Goal: Task Accomplishment & Management: Use online tool/utility

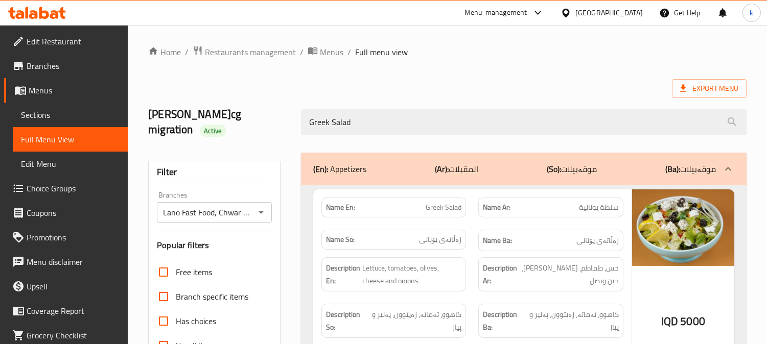
drag, startPoint x: 227, startPoint y: 34, endPoint x: 231, endPoint y: 41, distance: 7.5
click at [227, 34] on div "Home / Restaurants management / Menus / Full menu view Export Menu lana najm-cg…" at bounding box center [447, 292] width 639 height 534
click at [231, 42] on div "Home / Restaurants management / Menus / Full menu view Export Menu lana najm-cg…" at bounding box center [447, 292] width 639 height 534
click at [237, 46] on span "Restaurants management" at bounding box center [250, 52] width 91 height 12
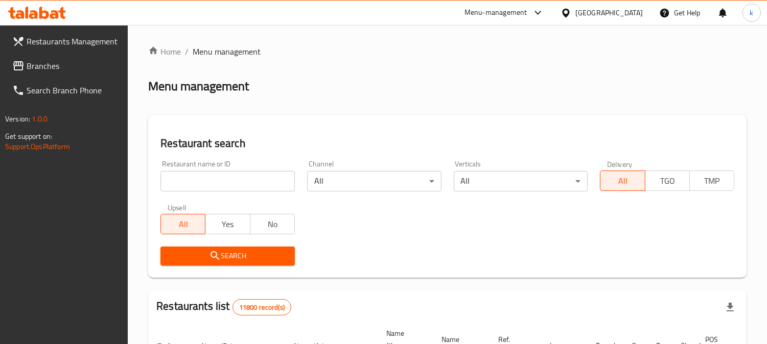
drag, startPoint x: 191, startPoint y: 174, endPoint x: 196, endPoint y: 178, distance: 6.7
click at [191, 174] on input "search" at bounding box center [227, 181] width 134 height 20
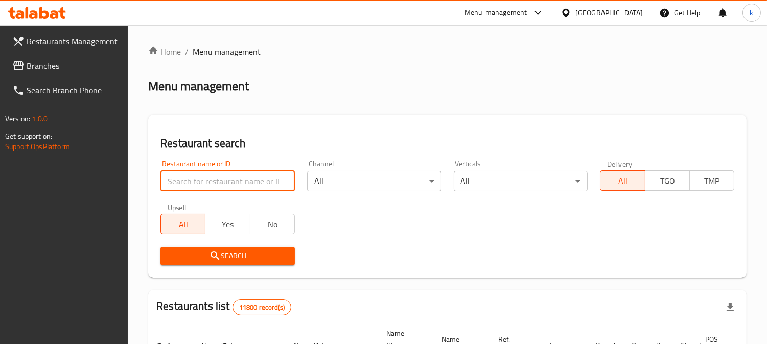
paste input "Street Food"
type input "Street Food"
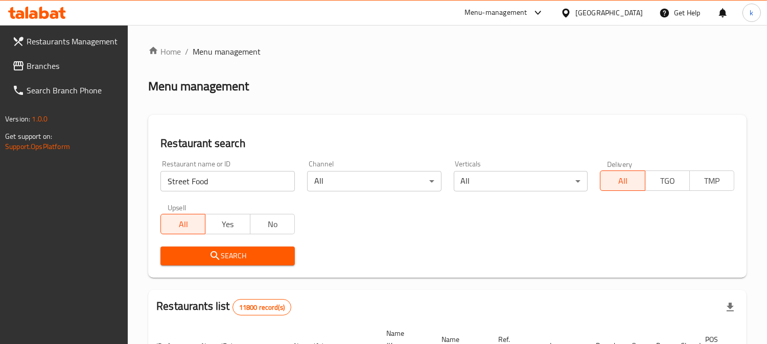
click at [212, 264] on button "Search" at bounding box center [227, 256] width 134 height 19
click at [43, 63] on span "Branches" at bounding box center [73, 66] width 93 height 12
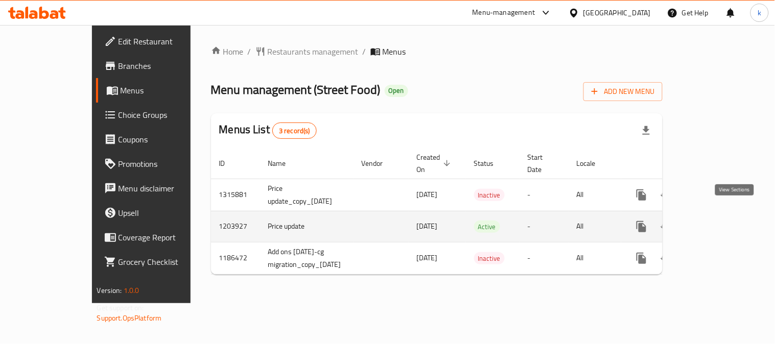
click at [721, 221] on icon "enhanced table" at bounding box center [715, 227] width 12 height 12
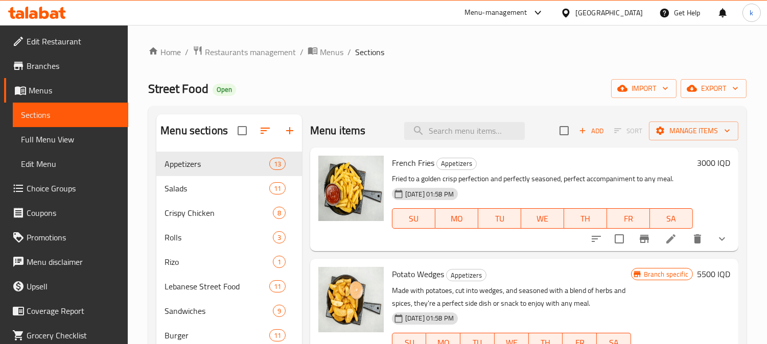
click at [66, 137] on span "Full Menu View" at bounding box center [70, 139] width 99 height 12
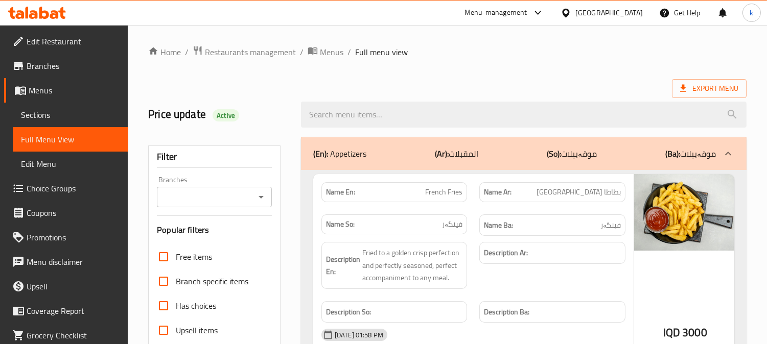
click at [207, 200] on input "Branches" at bounding box center [206, 197] width 92 height 14
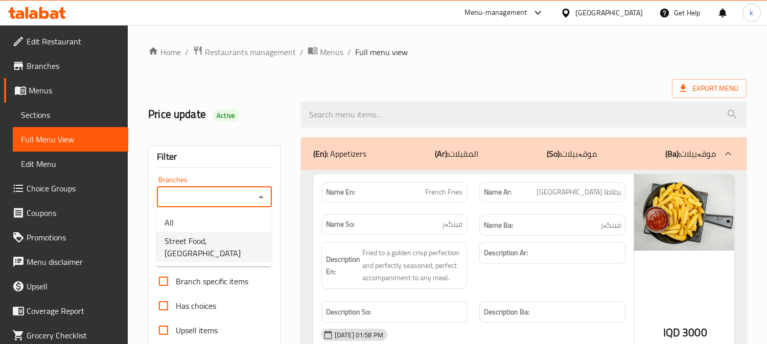
click at [215, 241] on span "Street Food, Bakhtyari" at bounding box center [214, 247] width 99 height 25
type input "Street Food, Bakhtyari"
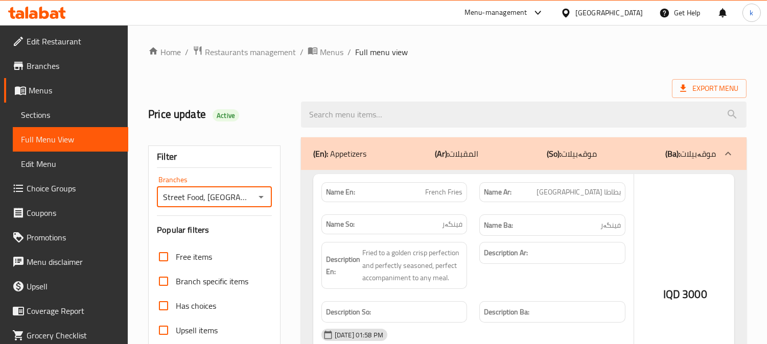
click at [363, 118] on div at bounding box center [383, 172] width 767 height 344
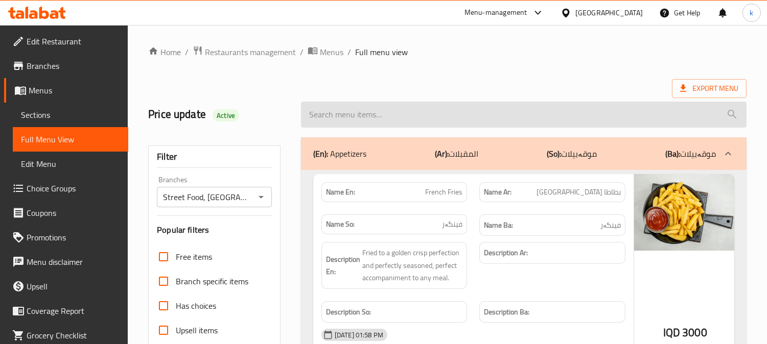
click at [360, 116] on input "search" at bounding box center [524, 115] width 446 height 26
paste input "Mozzarella Sticks"
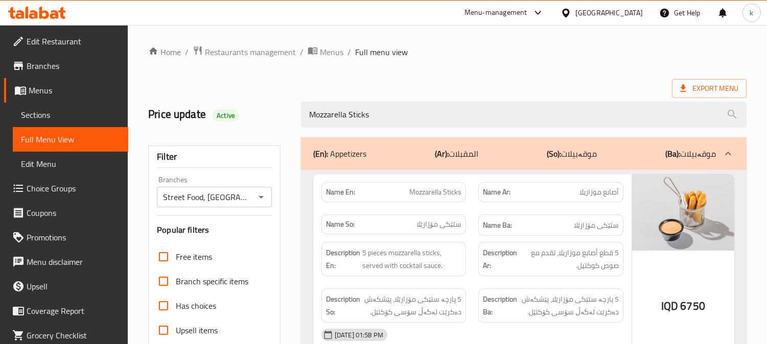
scroll to position [95, 0]
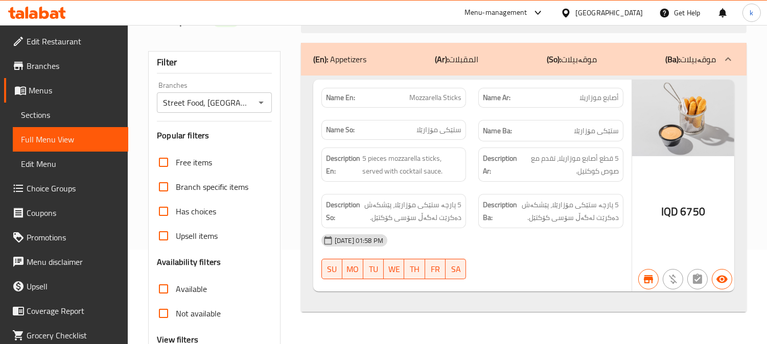
type input "Mozzarella Sticks"
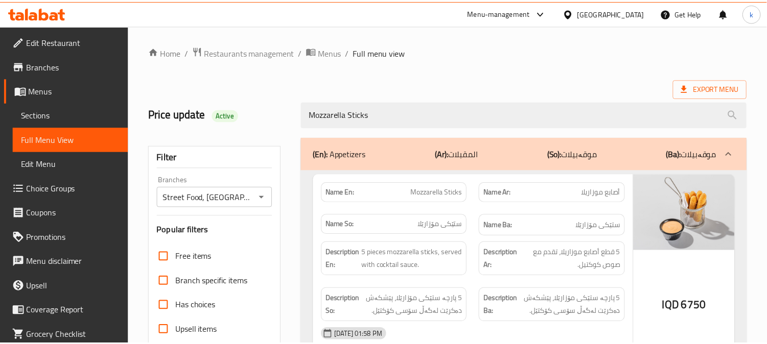
scroll to position [199, 0]
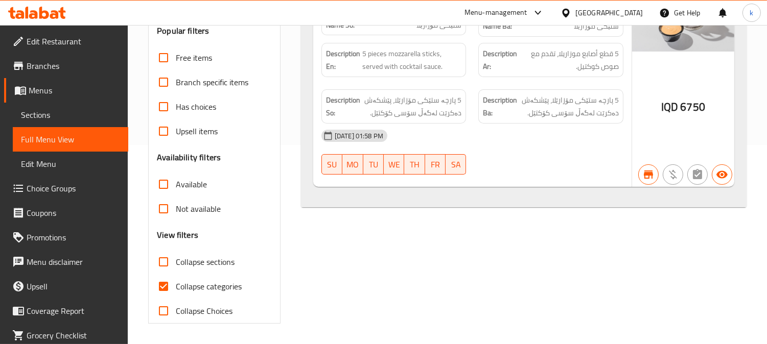
click at [48, 116] on span "Sections" at bounding box center [70, 115] width 99 height 12
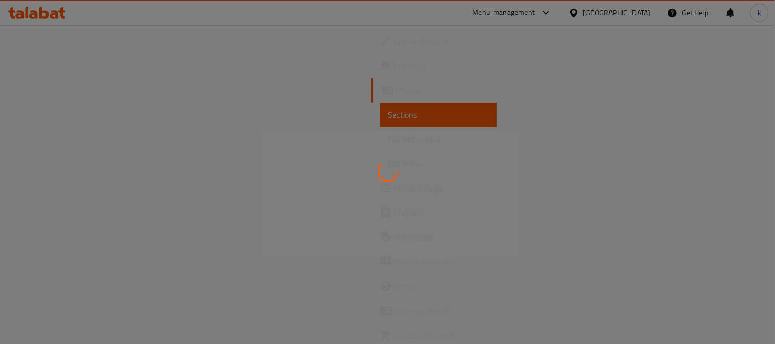
click at [63, 143] on div at bounding box center [387, 172] width 775 height 344
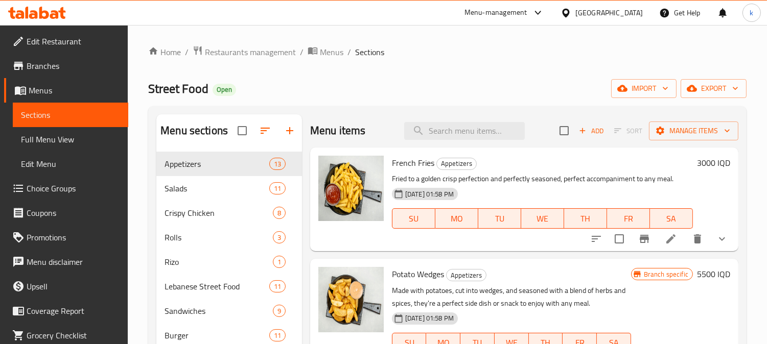
click at [67, 141] on span "Full Menu View" at bounding box center [70, 139] width 99 height 12
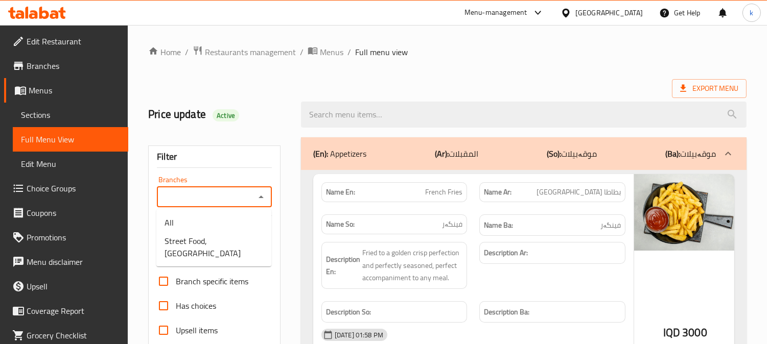
click at [208, 201] on input "Branches" at bounding box center [206, 197] width 92 height 14
click at [221, 243] on span "Street Food, Bakhtyari" at bounding box center [214, 247] width 99 height 25
type input "Street Food, Bakhtyari"
click at [369, 123] on input "search" at bounding box center [524, 115] width 446 height 26
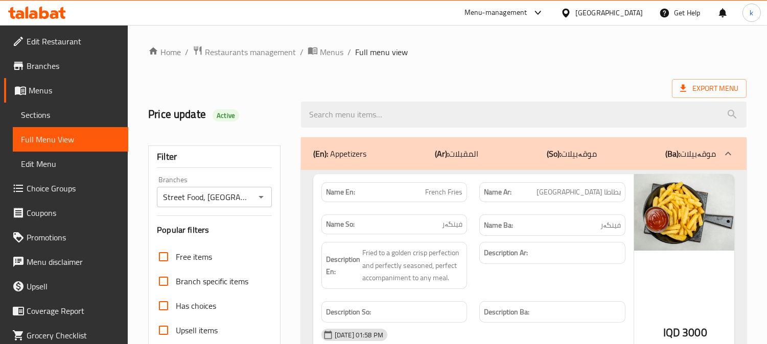
paste input "Tawook Platter"
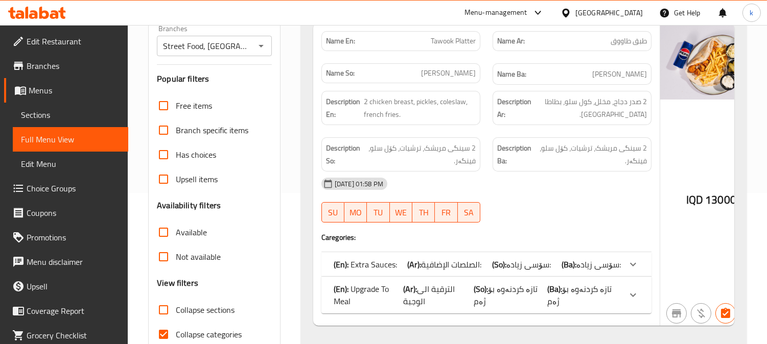
scroll to position [189, 0]
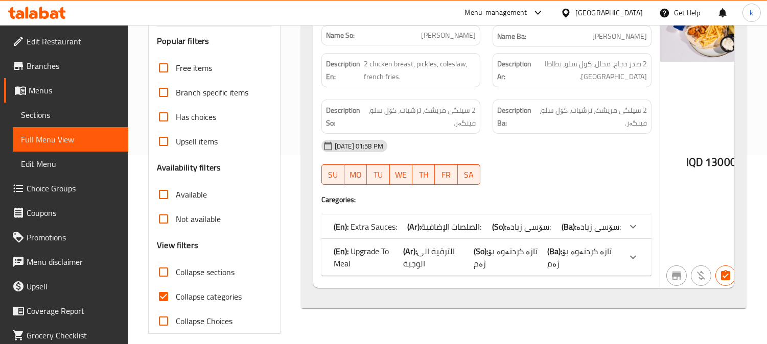
type input "Tawook Platter"
click at [213, 294] on span "Collapse categories" at bounding box center [209, 297] width 66 height 12
click at [176, 294] on input "Collapse categories" at bounding box center [163, 297] width 25 height 25
checkbox input "false"
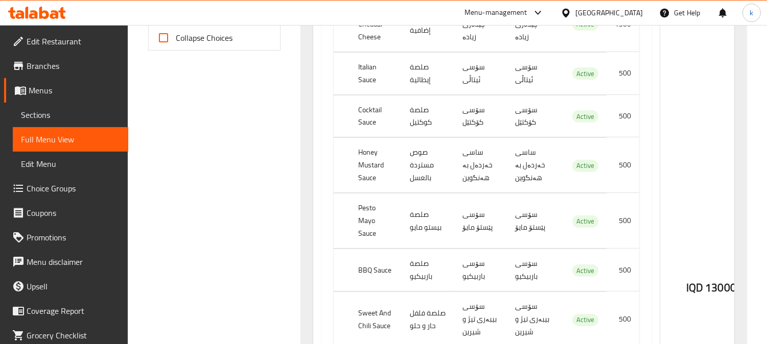
scroll to position [379, 0]
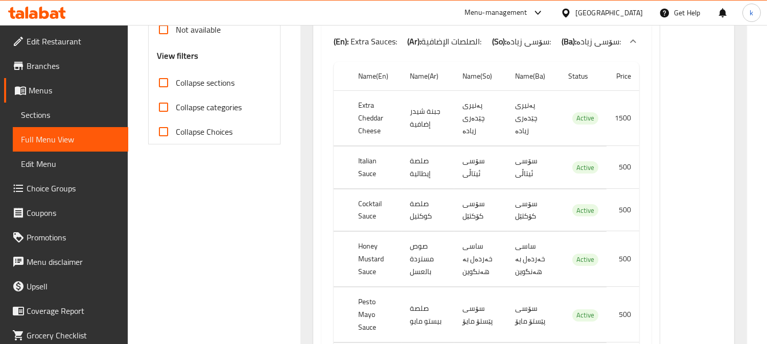
click at [452, 43] on span "الصلصات الإضافية:" at bounding box center [451, 41] width 60 height 15
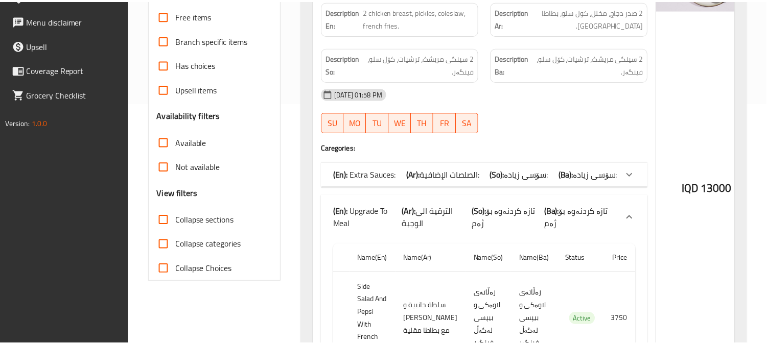
scroll to position [317, 0]
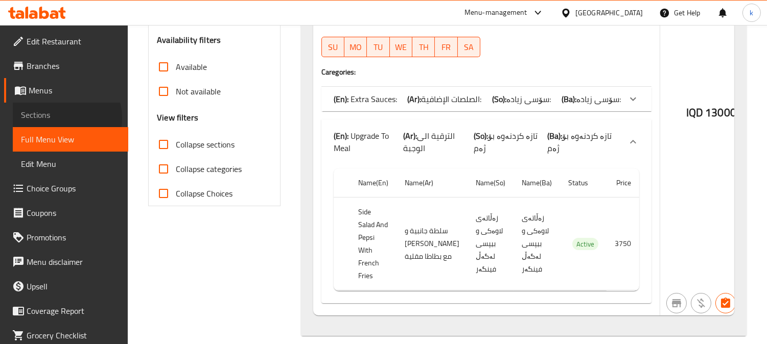
click at [61, 118] on span "Sections" at bounding box center [70, 115] width 99 height 12
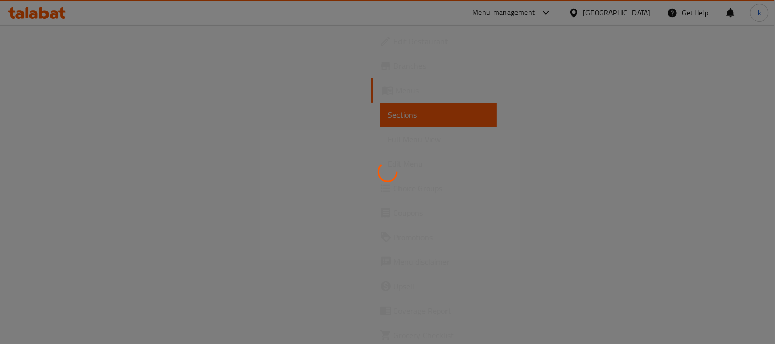
click at [62, 137] on div at bounding box center [387, 172] width 775 height 344
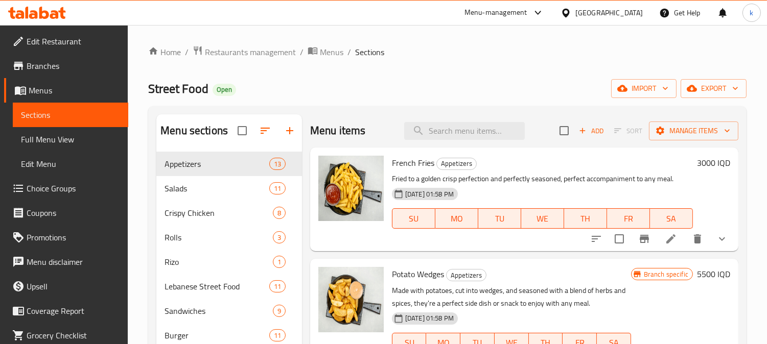
click at [63, 141] on span "Full Menu View" at bounding box center [70, 139] width 99 height 12
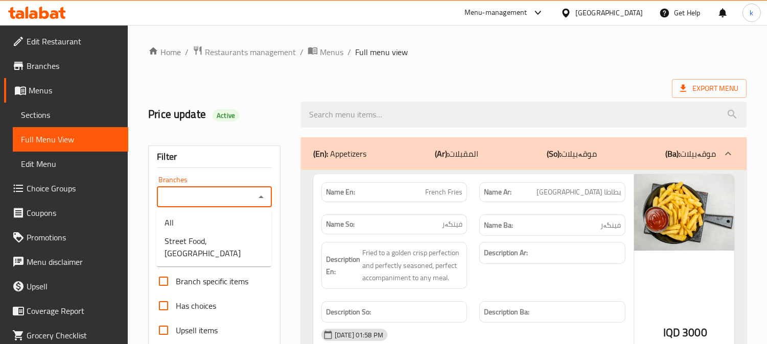
click at [218, 197] on input "Branches" at bounding box center [206, 197] width 92 height 14
click at [222, 241] on span "Street Food, Bakhtyari" at bounding box center [214, 247] width 99 height 25
type input "Street Food, Bakhtyari"
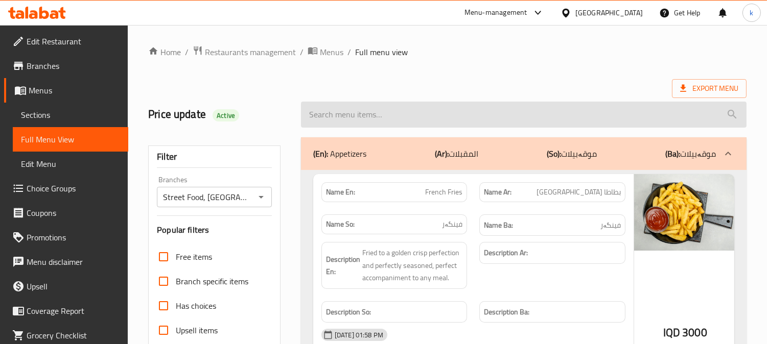
click at [401, 118] on input "search" at bounding box center [524, 115] width 446 height 26
paste input "7 Up"
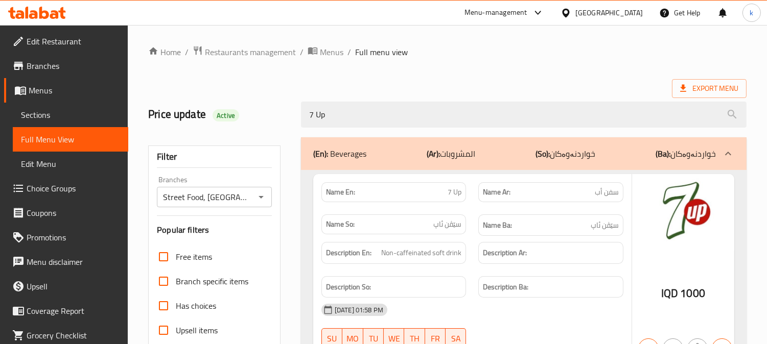
type input "7 Up"
click at [21, 115] on span "Sections" at bounding box center [70, 115] width 99 height 12
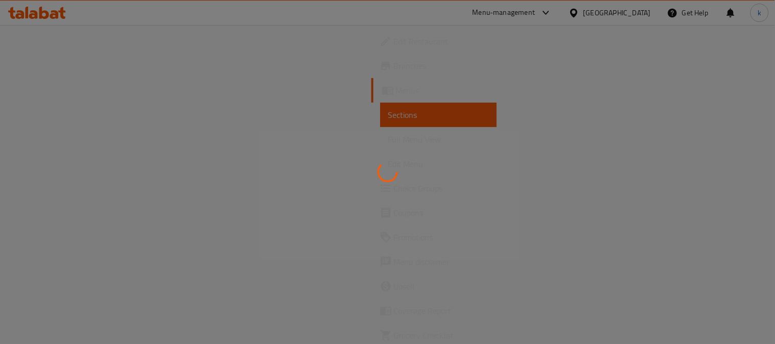
click at [68, 136] on div at bounding box center [387, 172] width 775 height 344
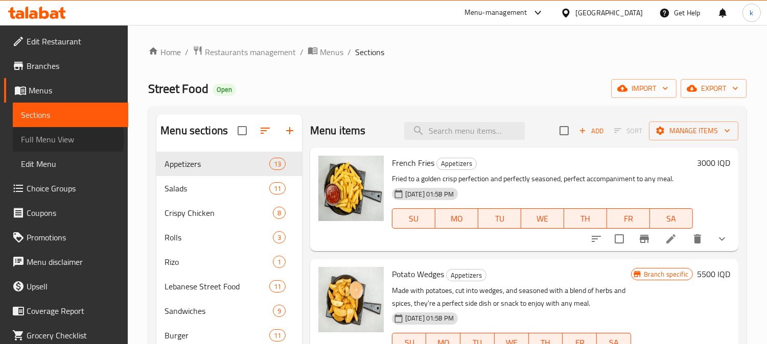
click at [67, 139] on span "Full Menu View" at bounding box center [70, 139] width 99 height 12
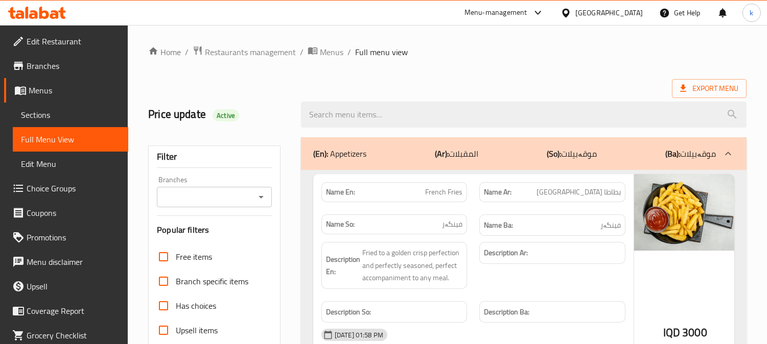
click at [211, 196] on input "Branches" at bounding box center [206, 197] width 92 height 14
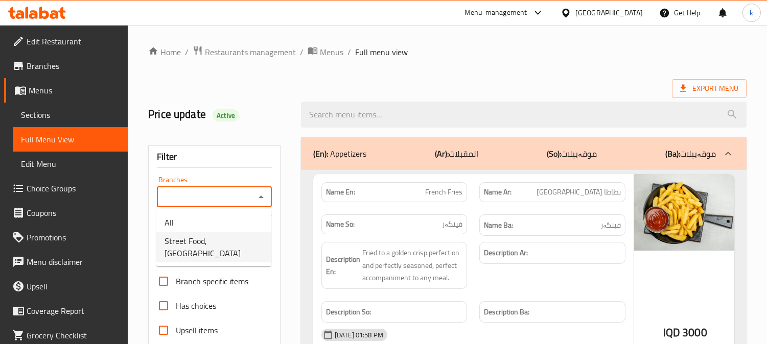
click at [216, 236] on span "Street Food, Bakhtyari" at bounding box center [214, 247] width 99 height 25
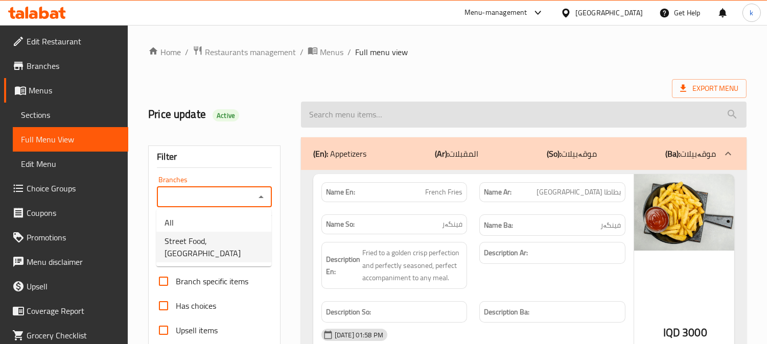
type input "Street Food, Bakhtyari"
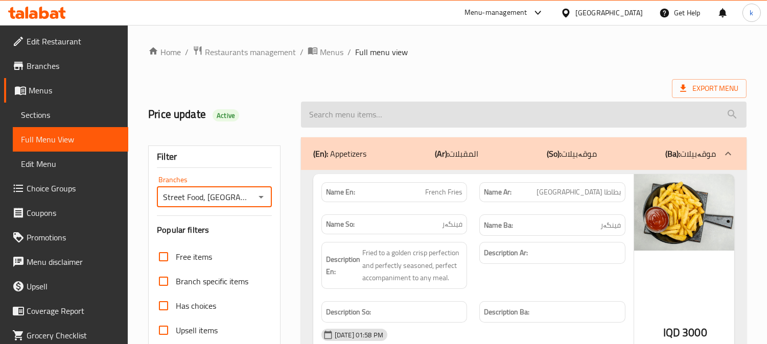
click at [384, 115] on input "search" at bounding box center [524, 115] width 446 height 26
paste input "Crunchy Mozzarella Burger"
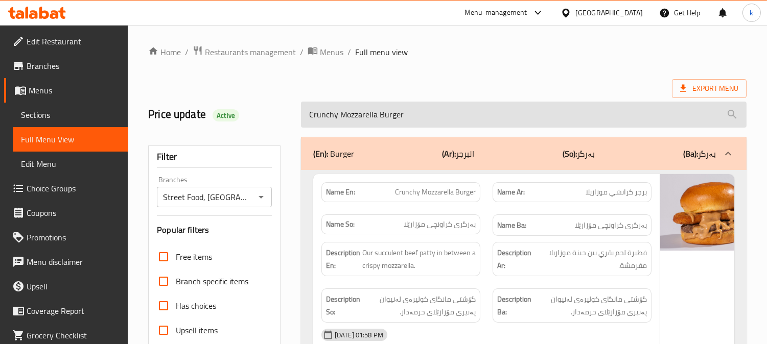
scroll to position [95, 0]
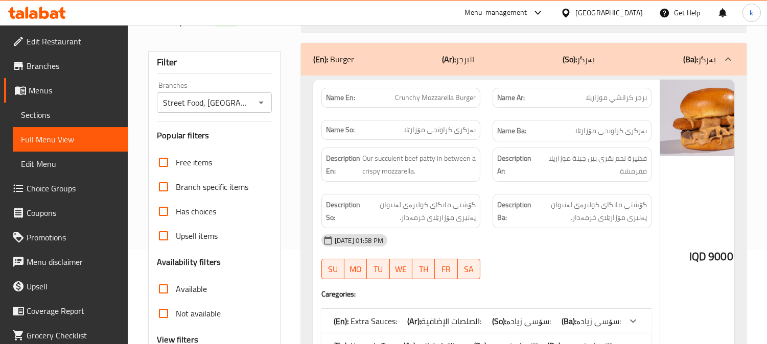
type input "Crunchy Mozzarella Burger"
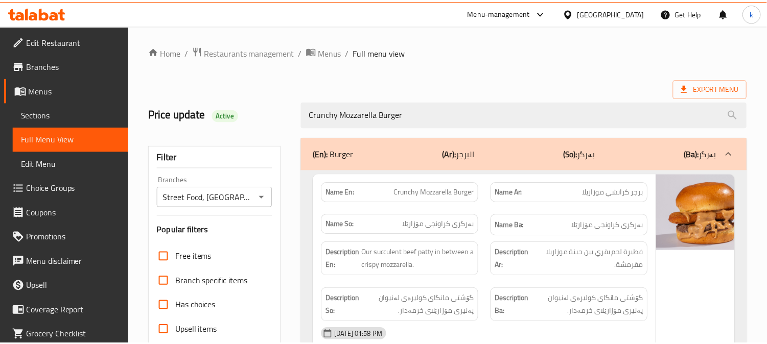
scroll to position [199, 0]
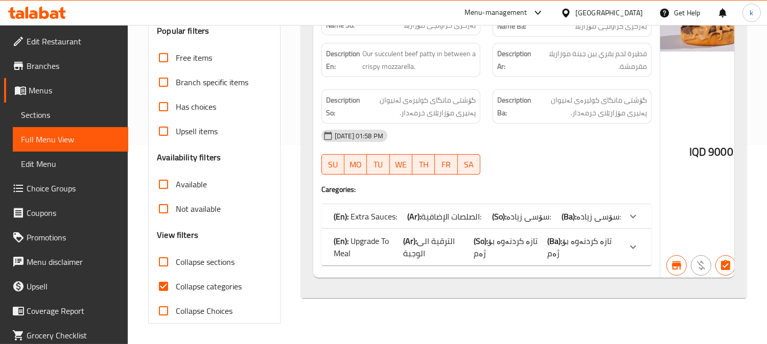
click at [52, 110] on span "Sections" at bounding box center [70, 115] width 99 height 12
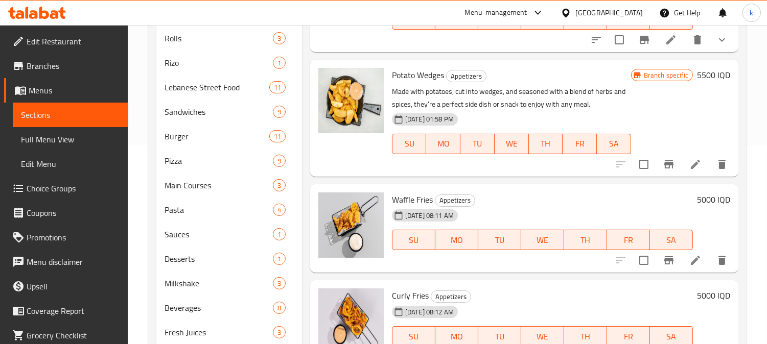
scroll to position [143, 0]
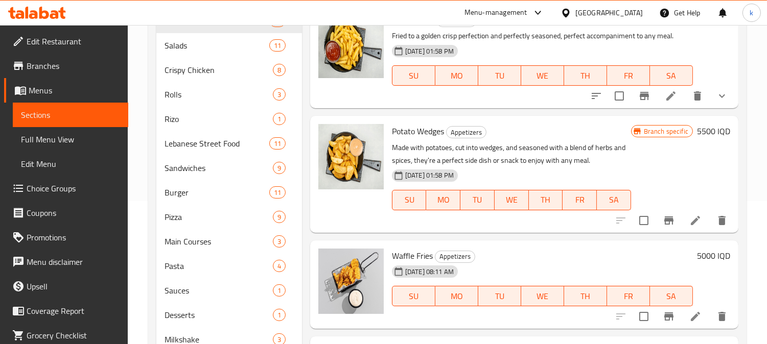
click at [57, 142] on span "Full Menu View" at bounding box center [70, 139] width 99 height 12
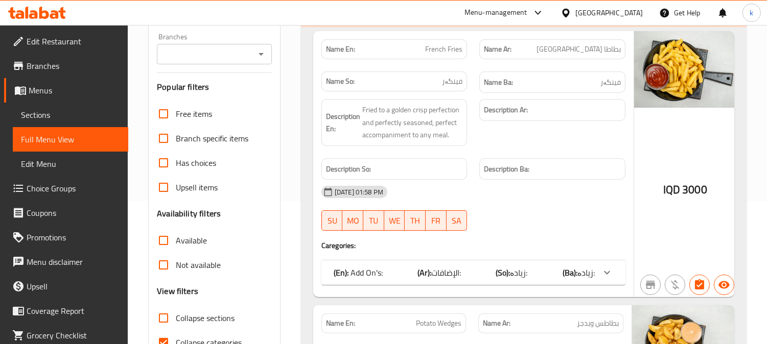
scroll to position [48, 0]
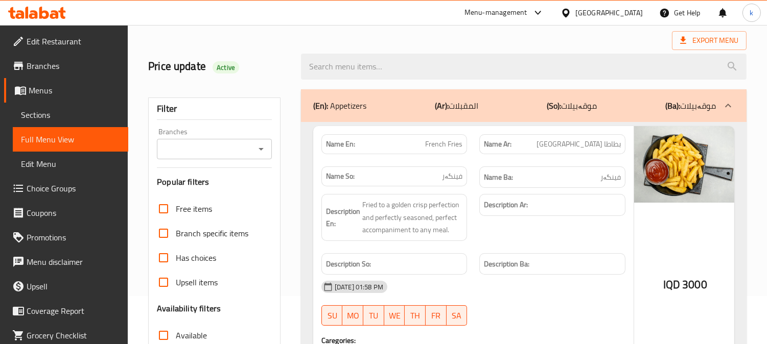
click at [210, 136] on div "Branches Branches" at bounding box center [214, 143] width 115 height 31
click at [216, 149] on input "Branches" at bounding box center [206, 149] width 92 height 14
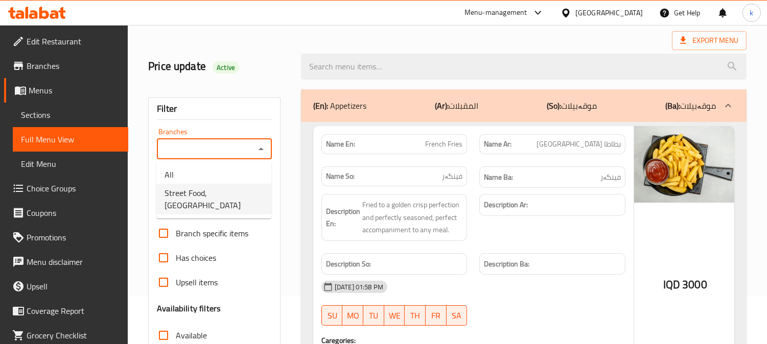
click at [218, 192] on span "Street Food, Bakhtyari" at bounding box center [214, 199] width 99 height 25
type input "Street Food, Bakhtyari"
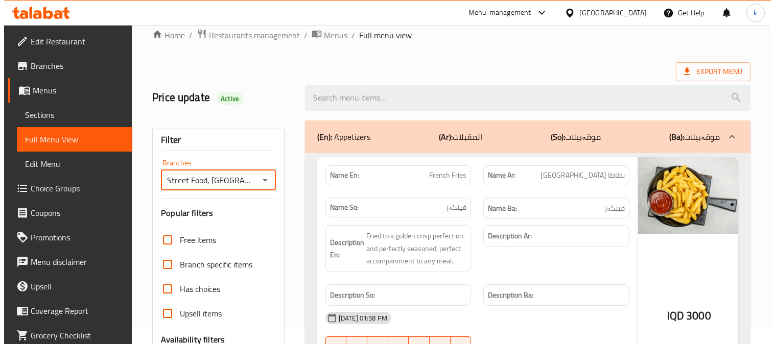
scroll to position [0, 0]
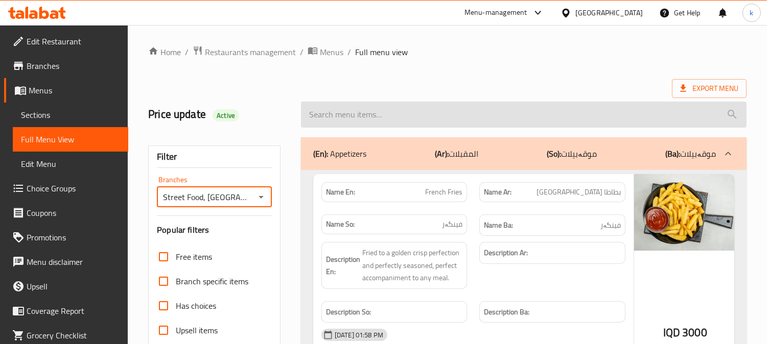
click at [380, 113] on input "search" at bounding box center [524, 115] width 446 height 26
paste input "Portobello Burger"
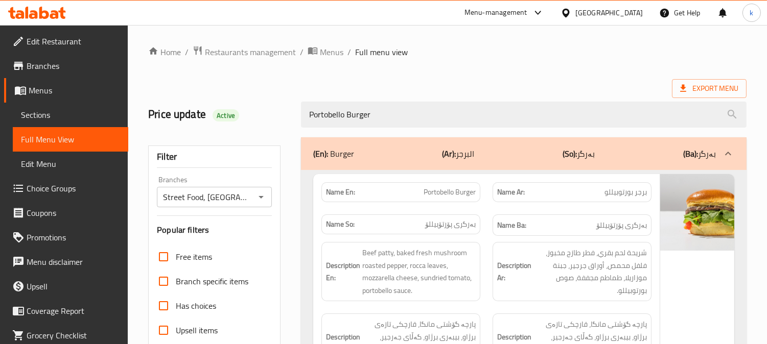
type input "Portobello Burger"
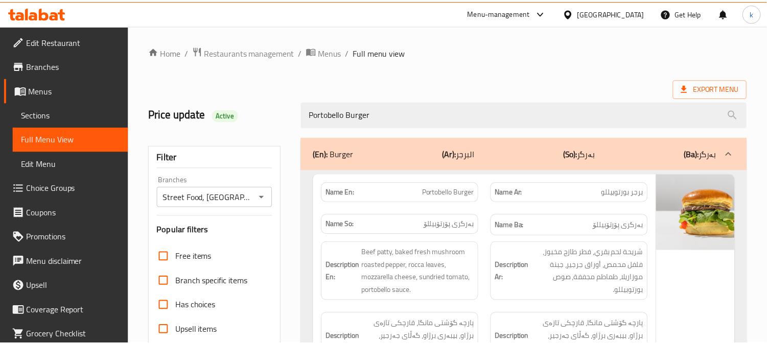
scroll to position [223, 0]
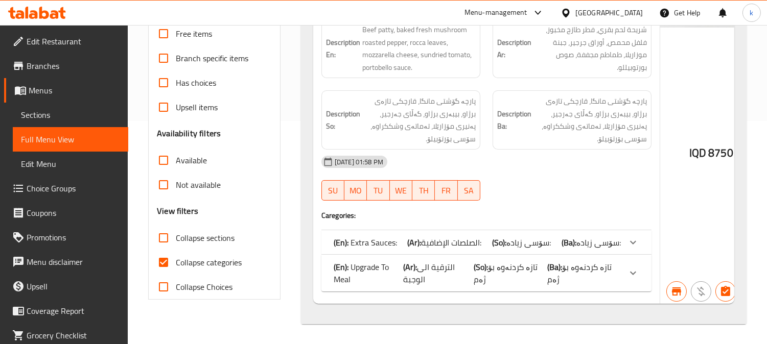
click at [30, 114] on span "Sections" at bounding box center [70, 115] width 99 height 12
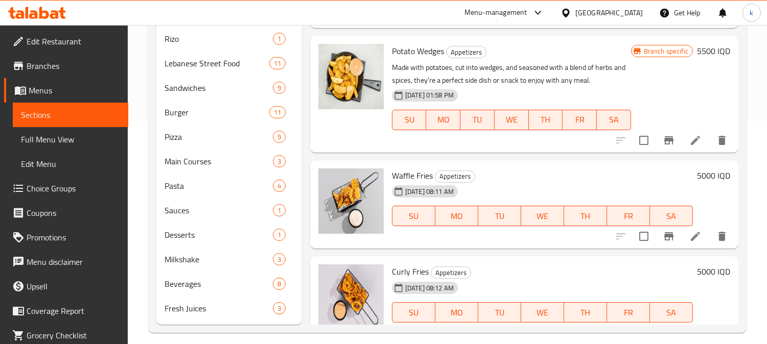
scroll to position [143, 0]
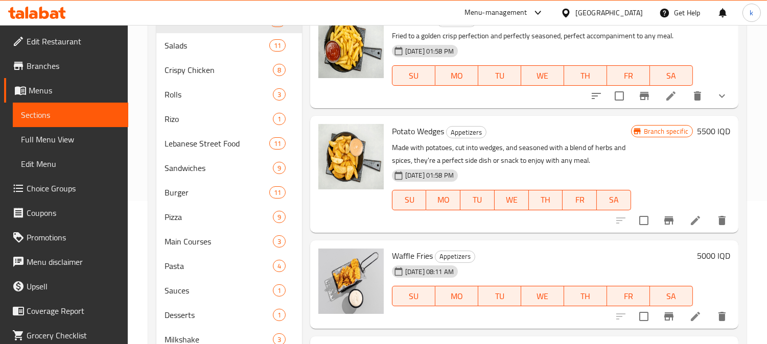
click at [49, 138] on span "Full Menu View" at bounding box center [70, 139] width 99 height 12
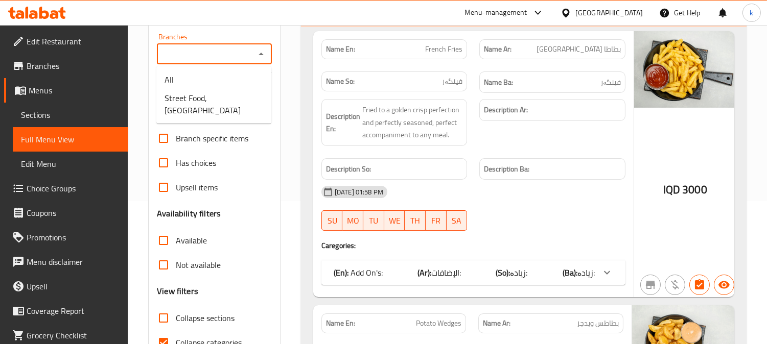
click at [205, 60] on input "Branches" at bounding box center [206, 54] width 92 height 14
click at [215, 92] on span "Street Food, Bakhtyari" at bounding box center [214, 104] width 99 height 25
type input "Street Food, Bakhtyari"
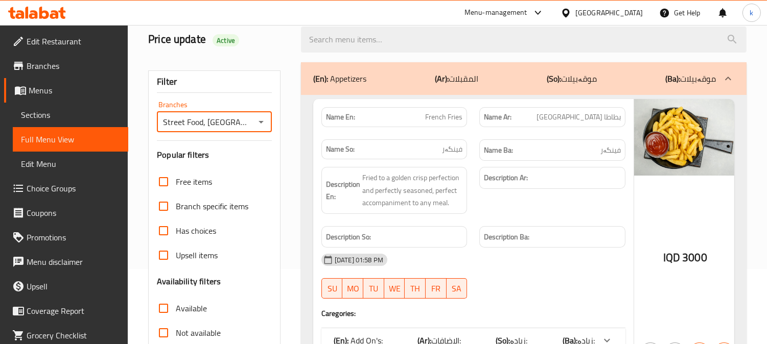
scroll to position [48, 0]
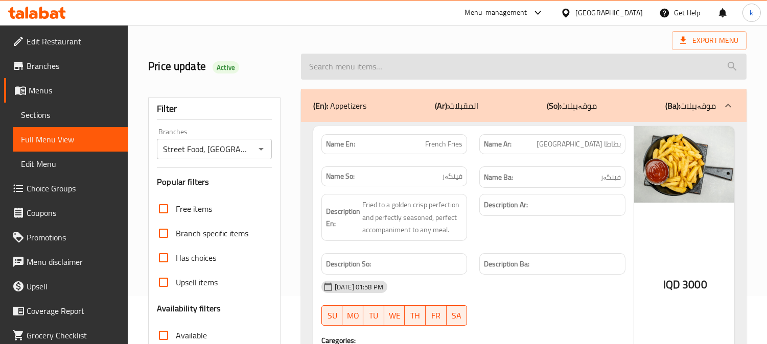
click at [351, 78] on input "search" at bounding box center [524, 67] width 446 height 26
paste input "[PERSON_NAME] Burger"
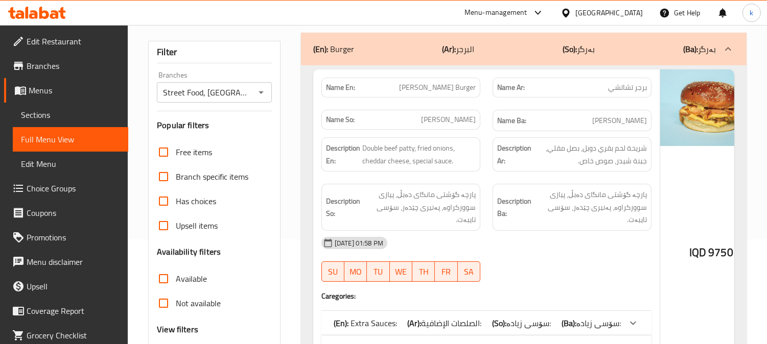
scroll to position [143, 0]
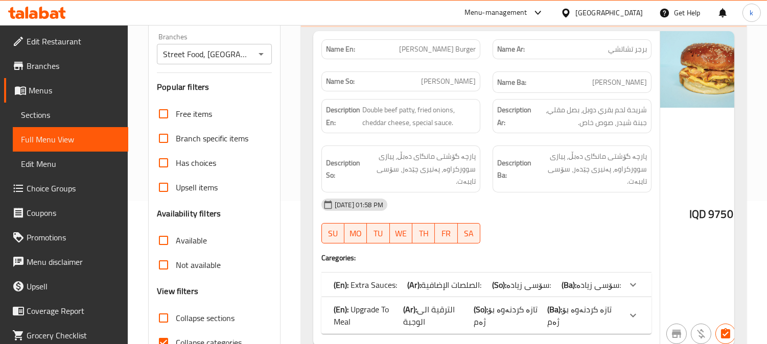
type input "[PERSON_NAME] Burger"
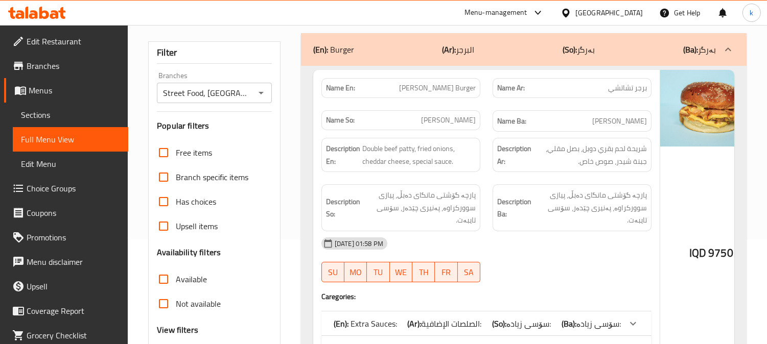
click at [57, 119] on span "Sections" at bounding box center [70, 115] width 99 height 12
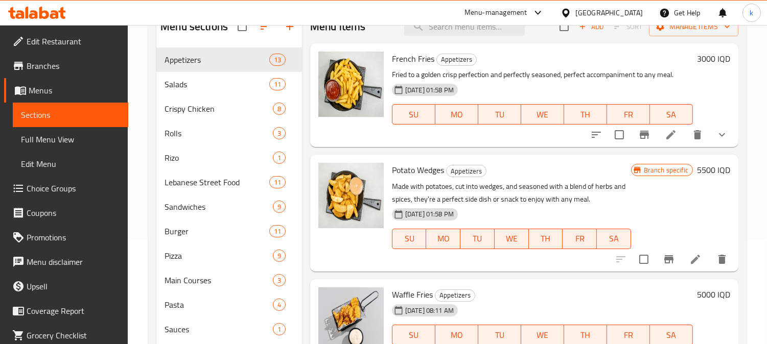
click at [63, 144] on span "Full Menu View" at bounding box center [70, 139] width 99 height 12
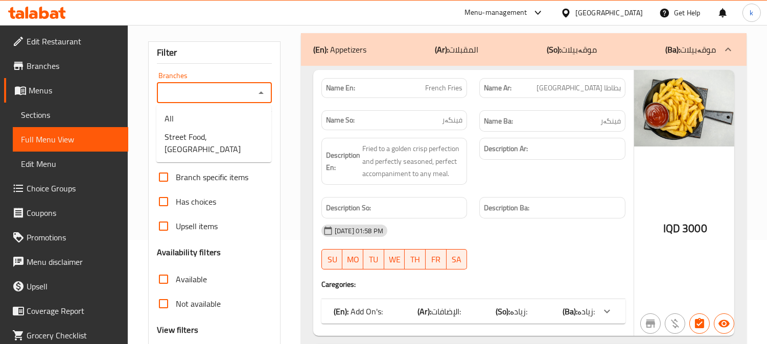
click at [206, 94] on input "Branches" at bounding box center [206, 93] width 92 height 14
click at [208, 133] on span "Street Food, Bakhtyari" at bounding box center [214, 143] width 99 height 25
type input "Street Food, Bakhtyari"
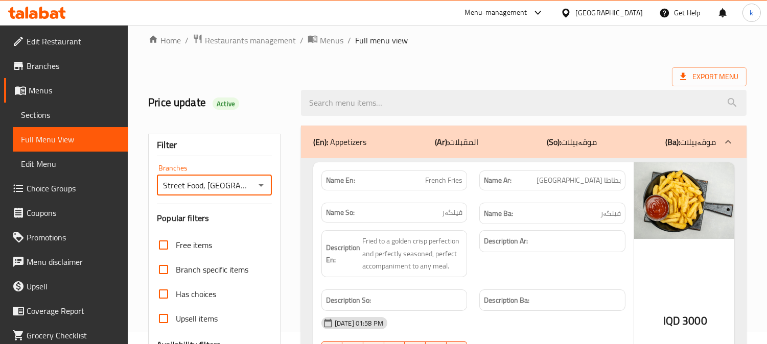
scroll to position [10, 0]
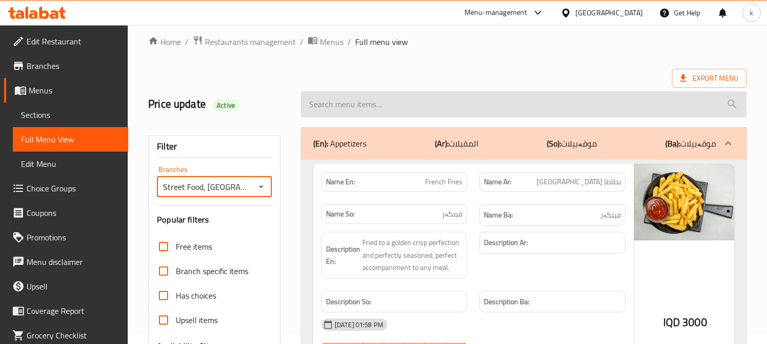
click at [371, 98] on input "search" at bounding box center [524, 104] width 446 height 26
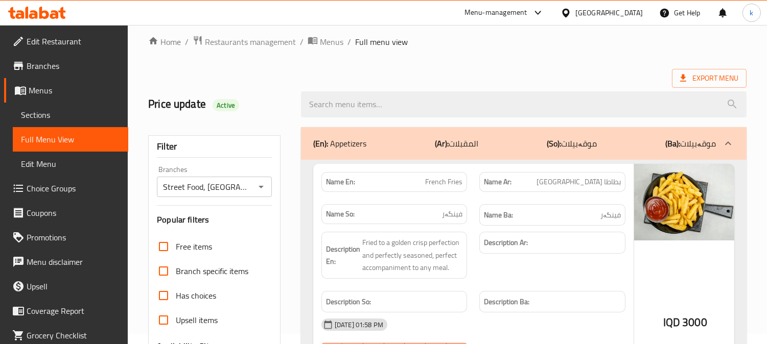
paste input "[PERSON_NAME] Burger"
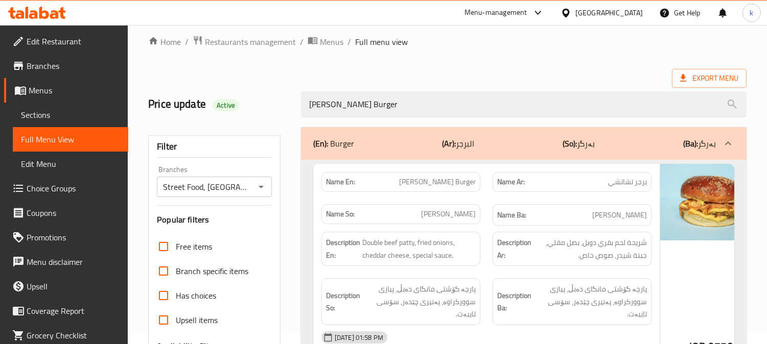
type input "[PERSON_NAME] Burger"
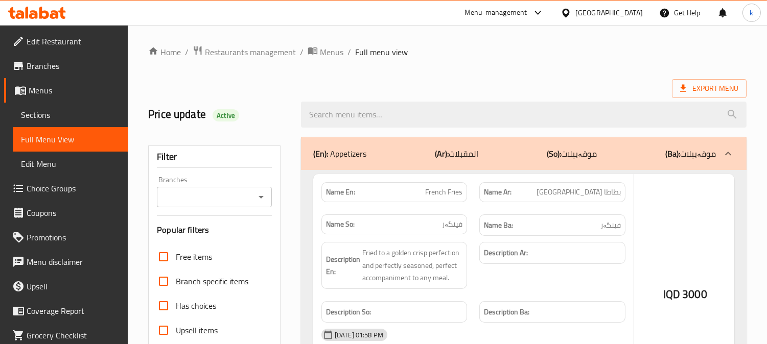
click at [407, 113] on div at bounding box center [383, 172] width 767 height 344
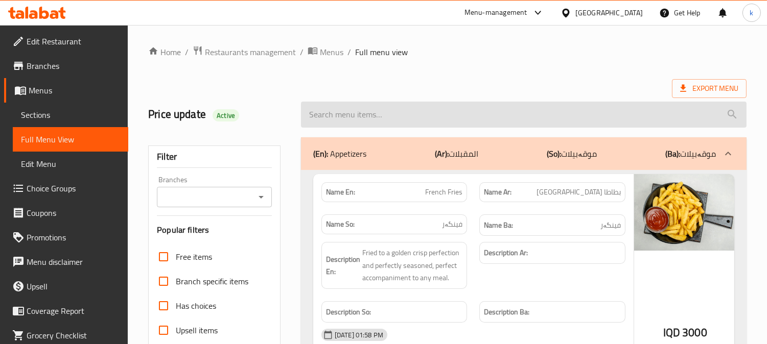
click at [368, 116] on input "search" at bounding box center [524, 115] width 446 height 26
paste input "[PERSON_NAME]'s Burger"
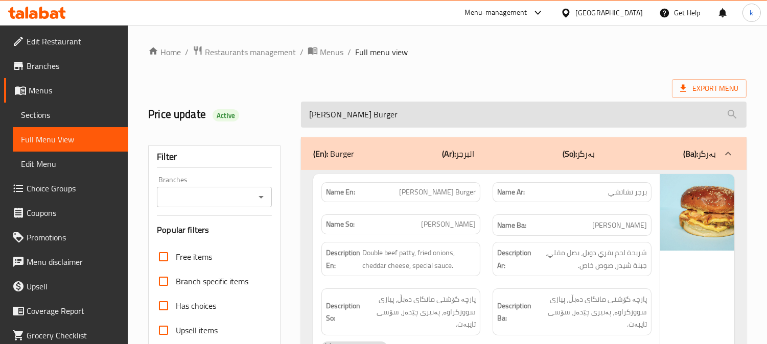
click at [337, 115] on input "[PERSON_NAME]'s Burger" at bounding box center [524, 115] width 446 height 26
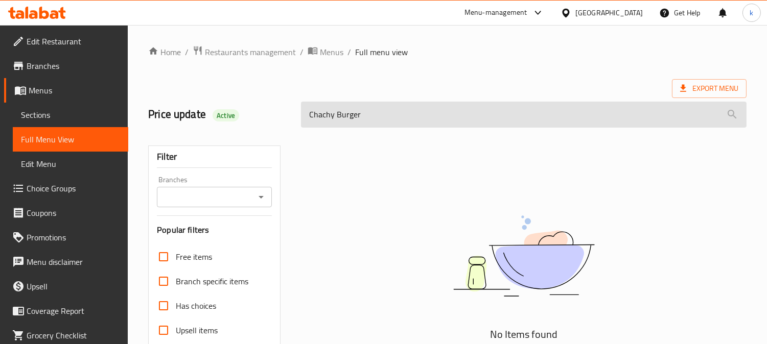
click at [347, 120] on input "Chachy Burger" at bounding box center [524, 115] width 446 height 26
paste input "'s"
type input "[PERSON_NAME] Burger"
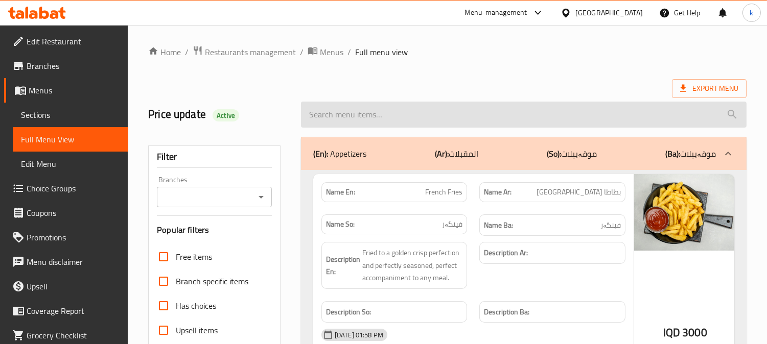
click at [346, 120] on input "search" at bounding box center [524, 115] width 446 height 26
paste input "[PERSON_NAME] Burger"
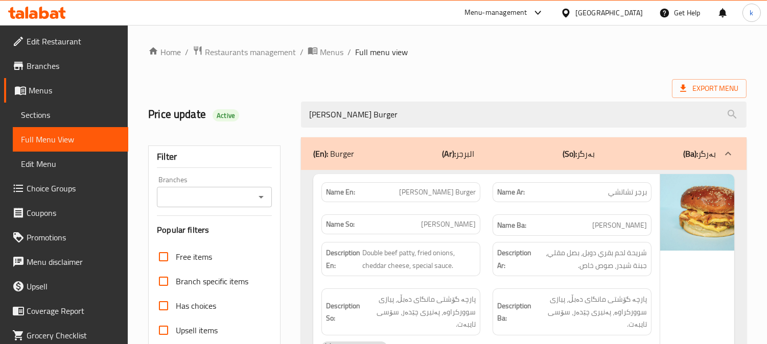
type input "[PERSON_NAME] Burger"
click at [239, 190] on input "Branches" at bounding box center [206, 197] width 92 height 14
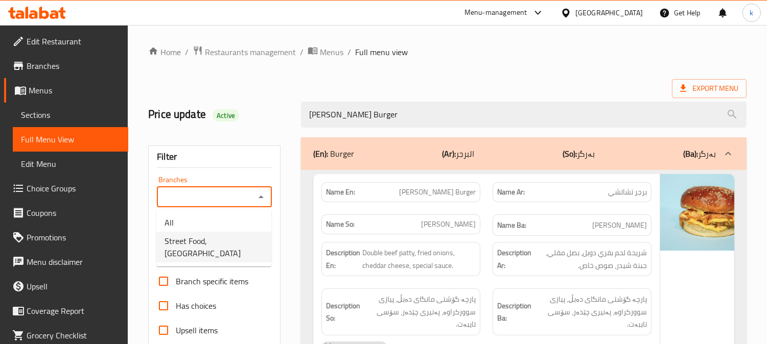
click at [213, 238] on span "Street Food, [GEOGRAPHIC_DATA]" at bounding box center [214, 247] width 99 height 25
type input "Street Food, [GEOGRAPHIC_DATA]"
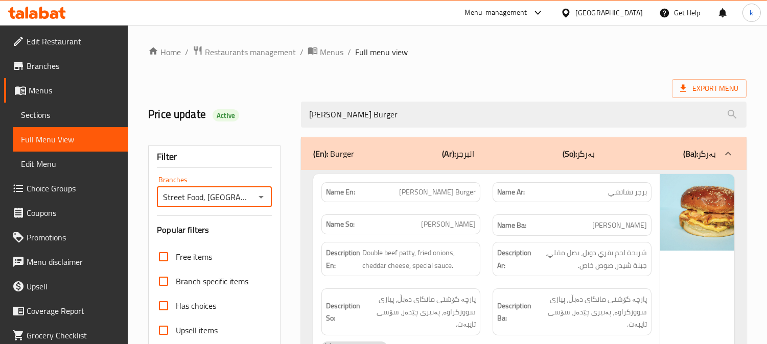
click at [42, 9] on icon at bounding box center [44, 13] width 10 height 12
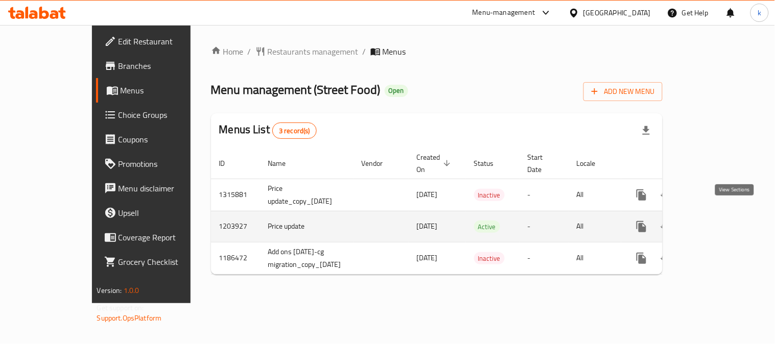
click at [728, 215] on link "enhanced table" at bounding box center [715, 227] width 25 height 25
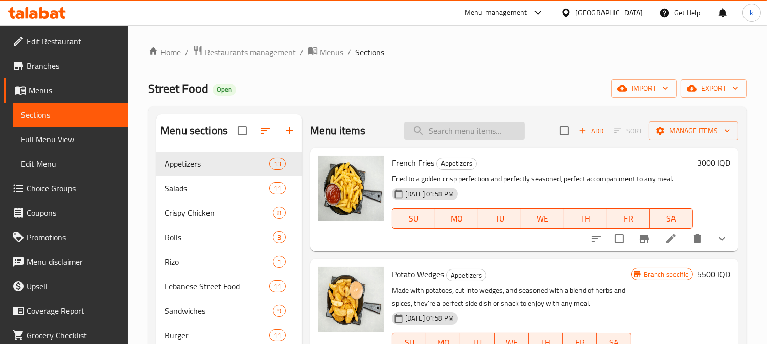
click at [430, 126] on input "search" at bounding box center [464, 131] width 121 height 18
paste input "[PERSON_NAME]'s Burger"
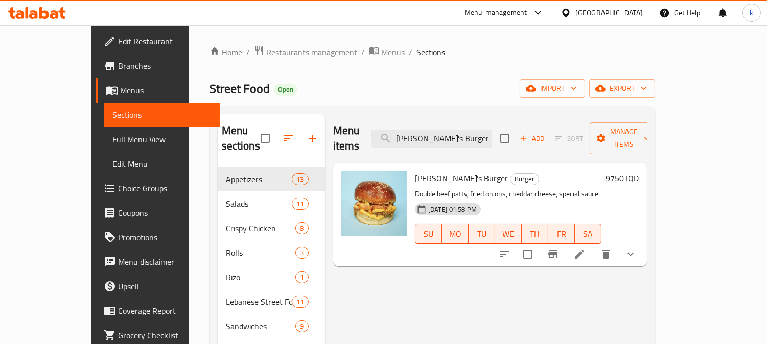
type input "[PERSON_NAME]'s Burger"
click at [277, 52] on span "Restaurants management" at bounding box center [311, 52] width 91 height 12
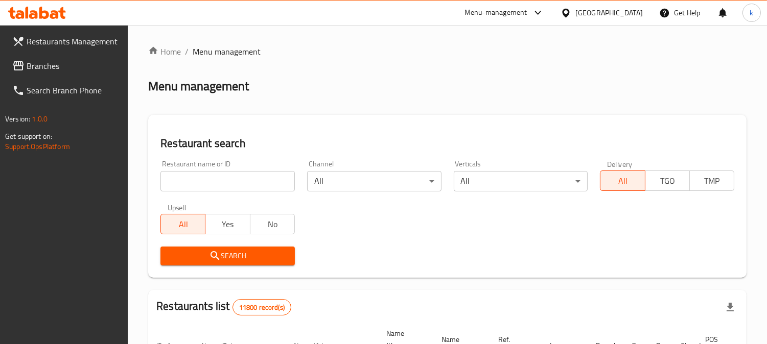
click at [184, 183] on input "search" at bounding box center [227, 181] width 134 height 20
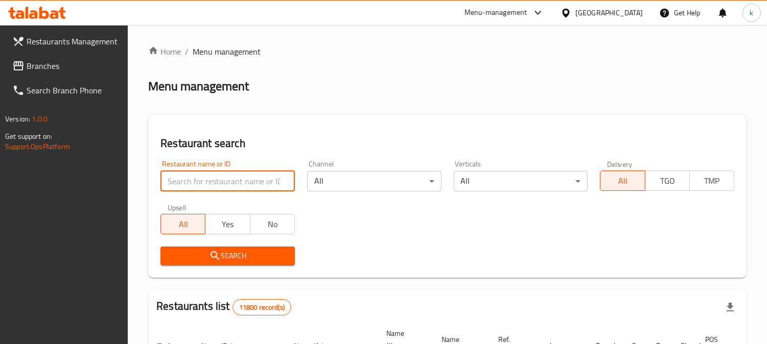
paste input "Street Food"
type input "Street Food"
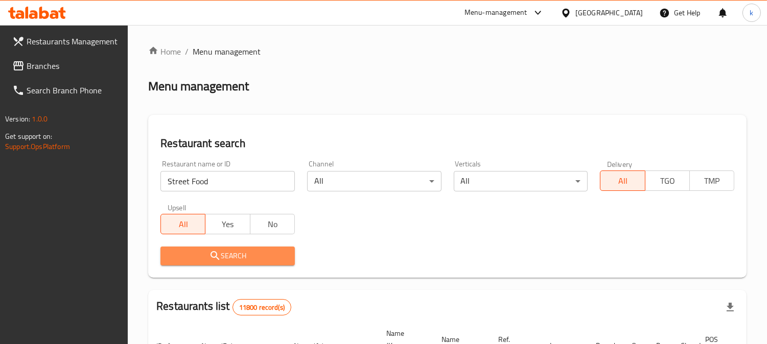
click at [204, 254] on span "Search" at bounding box center [228, 256] width 118 height 13
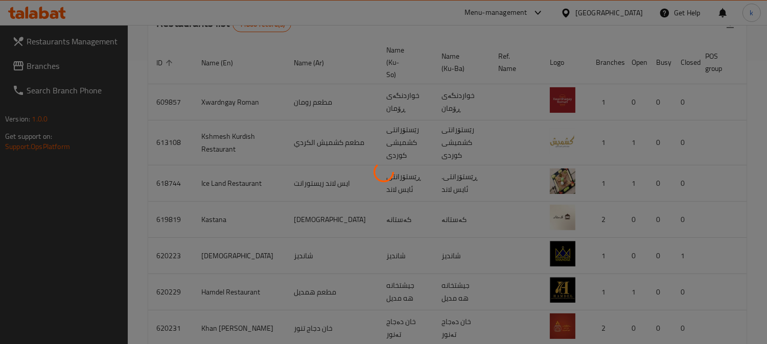
scroll to position [254, 0]
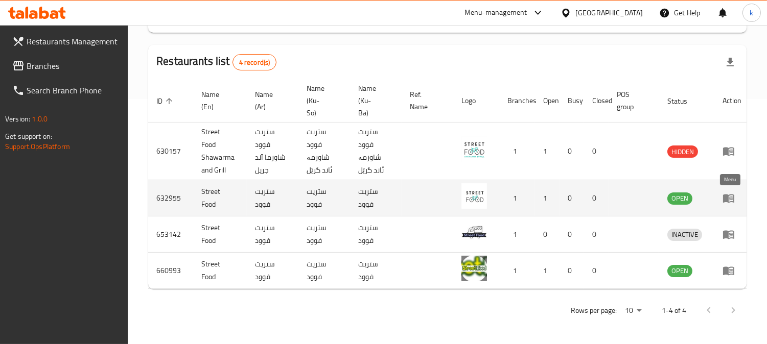
click at [724, 195] on icon "enhanced table" at bounding box center [728, 199] width 11 height 9
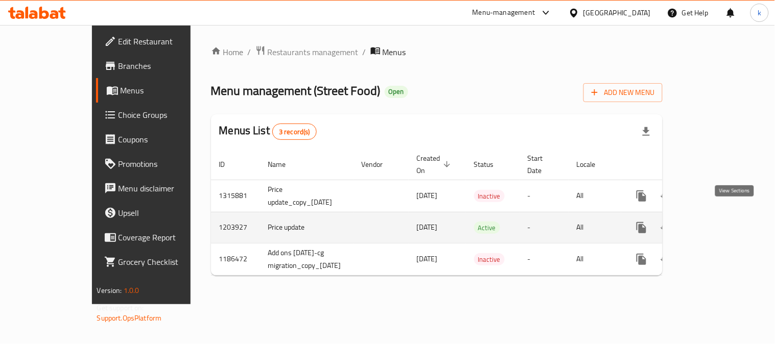
click at [721, 222] on icon "enhanced table" at bounding box center [715, 228] width 12 height 12
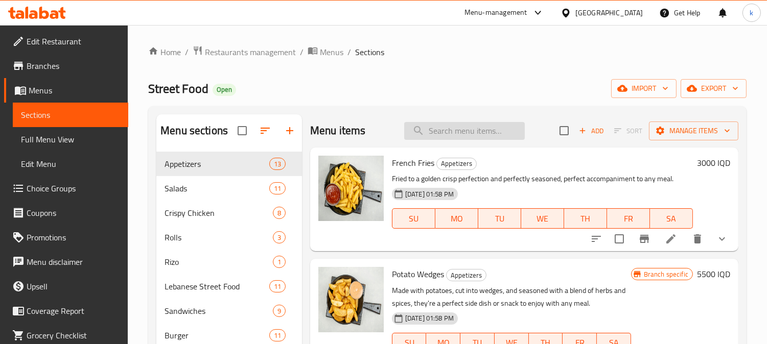
click at [420, 134] on input "search" at bounding box center [464, 131] width 121 height 18
paste input "Street Food"
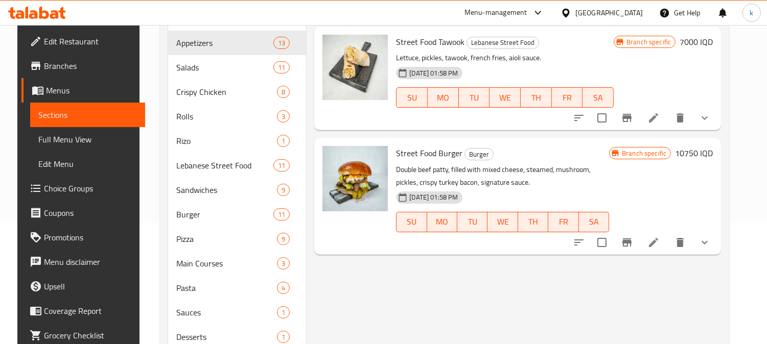
scroll to position [95, 0]
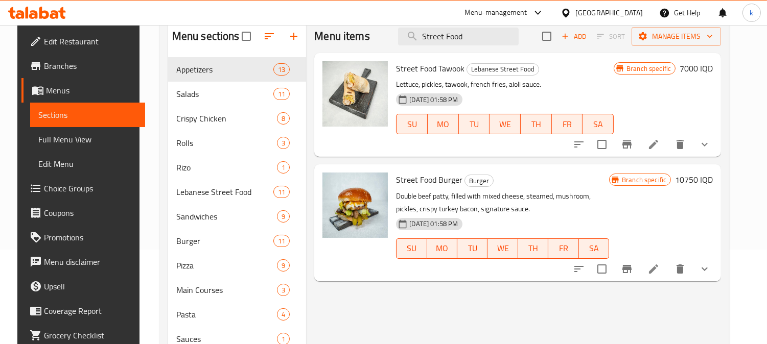
click at [385, 36] on div "Menu items Street Food Add Sort Manage items" at bounding box center [517, 36] width 407 height 33
paste input "[PERSON_NAME]'s Burger"
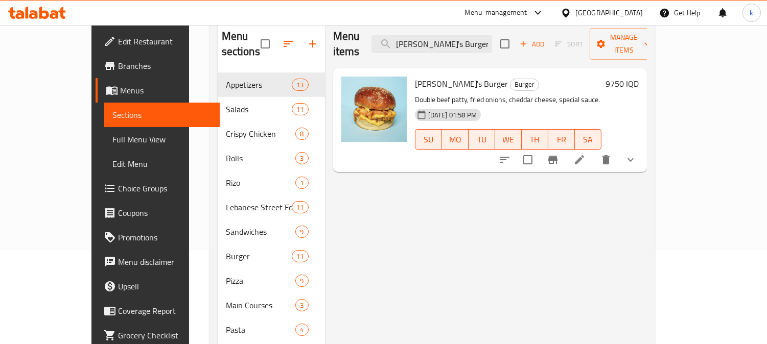
type input "[PERSON_NAME]'s Burger"
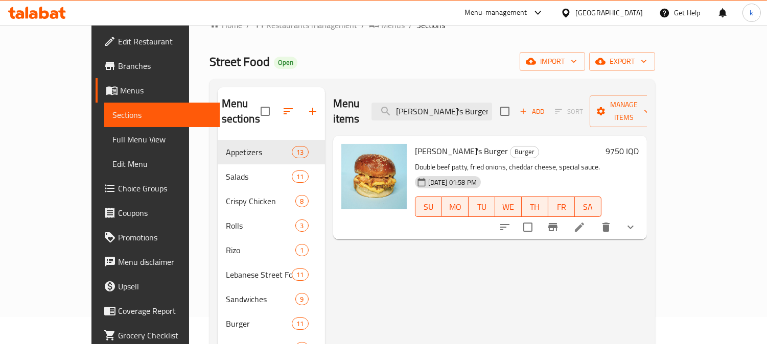
scroll to position [0, 0]
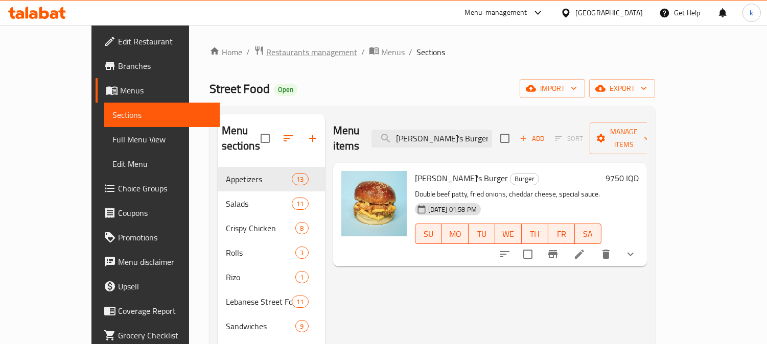
click at [266, 56] on span "Restaurants management" at bounding box center [311, 52] width 91 height 12
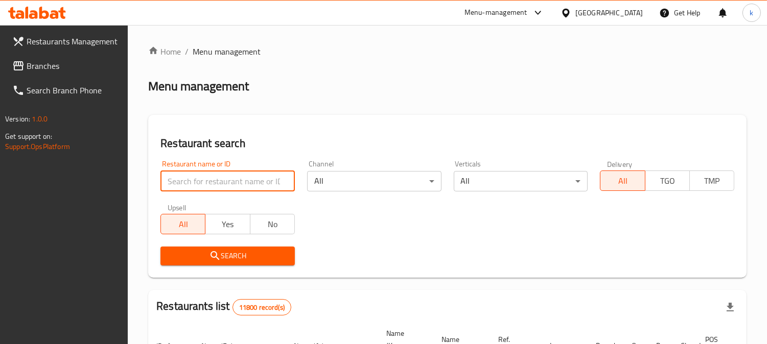
click at [215, 186] on input "search" at bounding box center [227, 181] width 134 height 20
paste input "Street Food"
type input "Street Food"
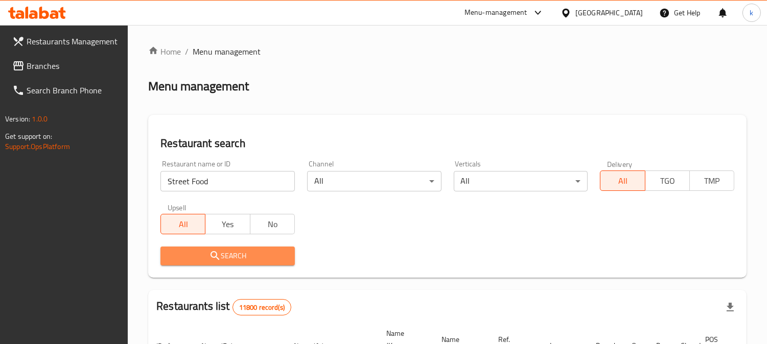
drag, startPoint x: 182, startPoint y: 259, endPoint x: 263, endPoint y: 231, distance: 85.3
click at [184, 257] on span "Search" at bounding box center [228, 256] width 118 height 13
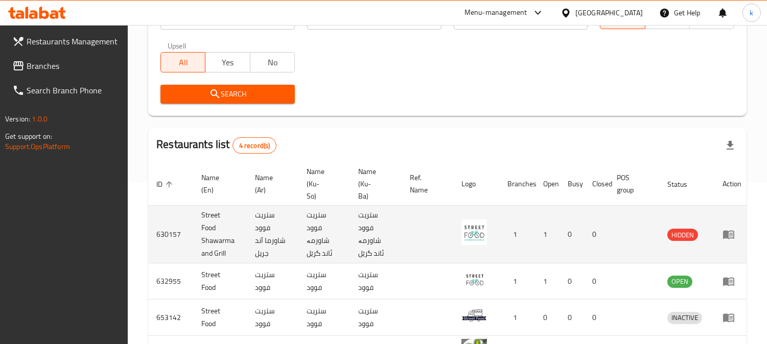
scroll to position [233, 0]
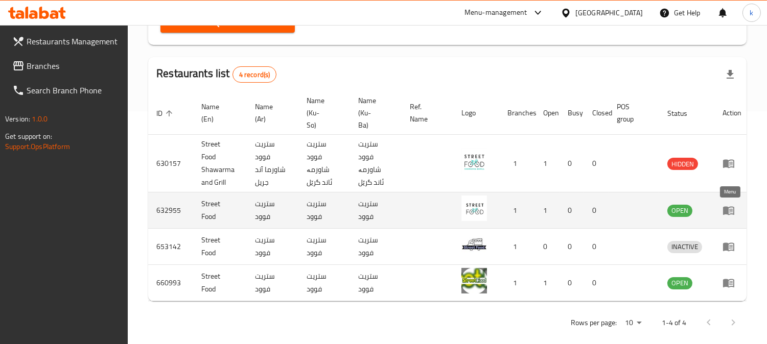
click at [725, 210] on icon "enhanced table" at bounding box center [728, 211] width 11 height 9
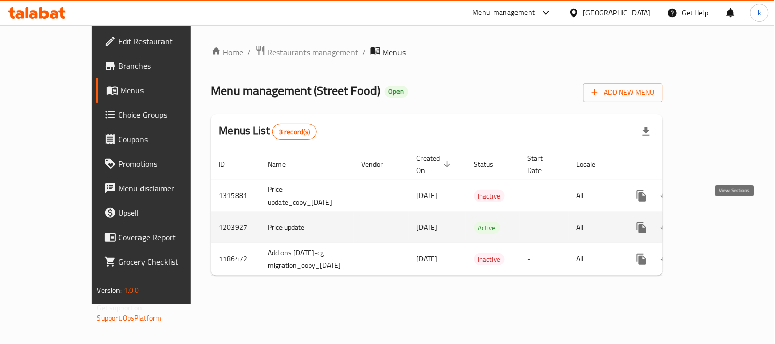
click at [721, 222] on icon "enhanced table" at bounding box center [715, 228] width 12 height 12
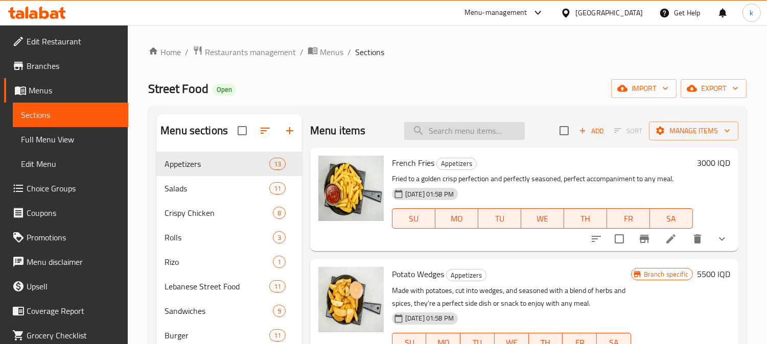
drag, startPoint x: 451, startPoint y: 120, endPoint x: 458, endPoint y: 128, distance: 10.1
click at [452, 122] on div "Menu items Add Sort Manage items" at bounding box center [524, 130] width 428 height 33
click at [458, 128] on input "search" at bounding box center [464, 131] width 121 height 18
paste input "[PERSON_NAME] Burger"
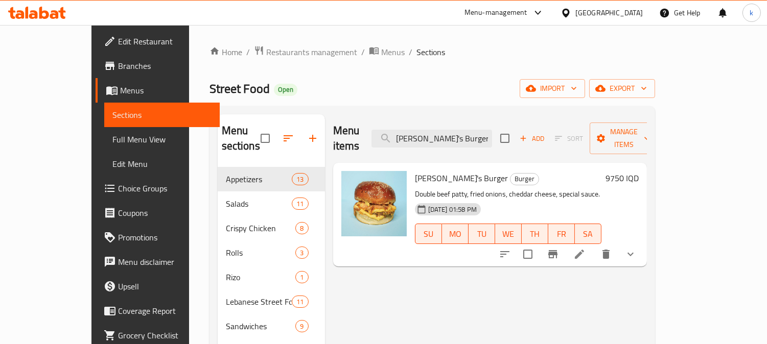
type input "[PERSON_NAME] Burger"
click at [266, 53] on span "Restaurants management" at bounding box center [311, 52] width 91 height 12
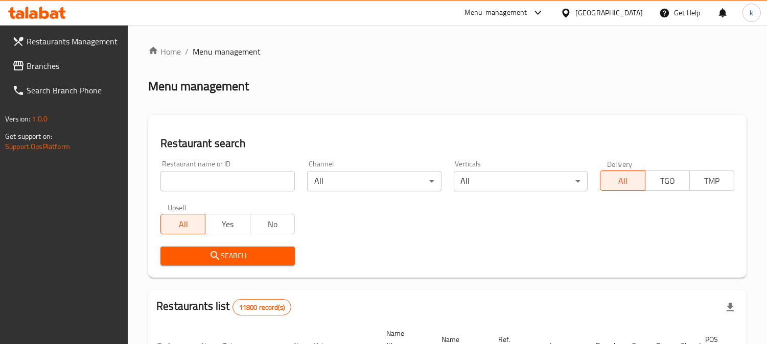
click at [50, 73] on link "Branches" at bounding box center [66, 66] width 124 height 25
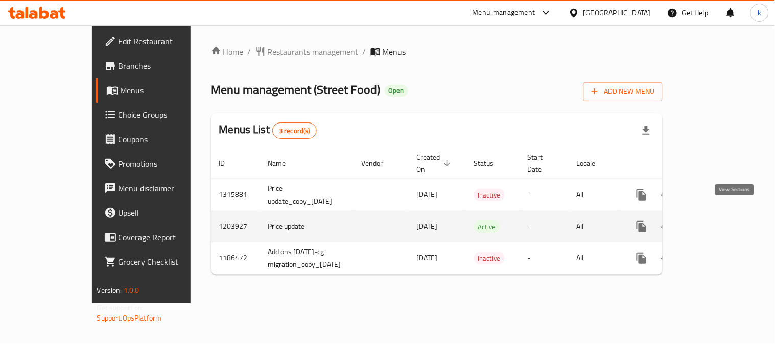
click at [721, 221] on icon "enhanced table" at bounding box center [715, 227] width 12 height 12
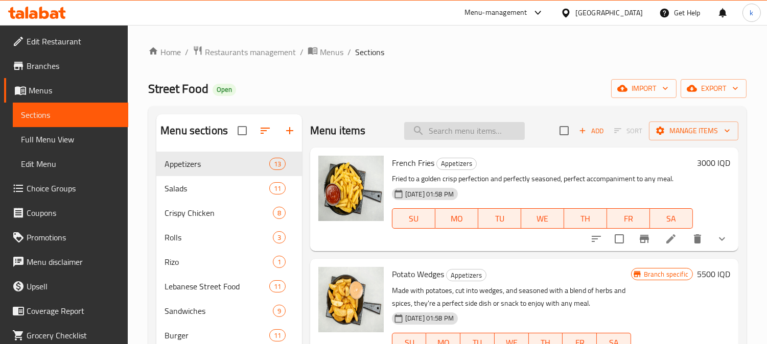
click at [452, 132] on input "search" at bounding box center [464, 131] width 121 height 18
paste input "[PERSON_NAME] Burger"
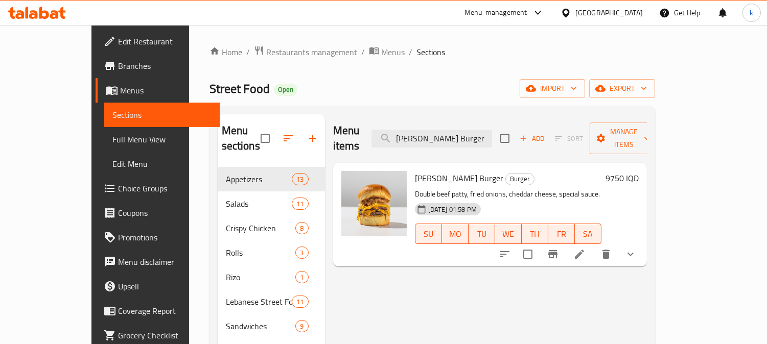
type input "[PERSON_NAME] Burger"
click at [112, 133] on span "Full Menu View" at bounding box center [161, 139] width 99 height 12
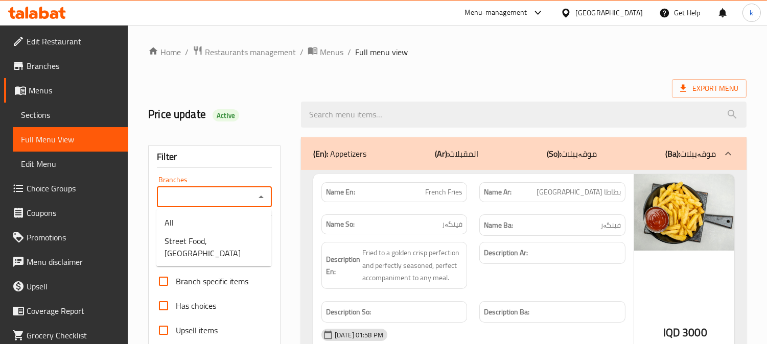
click at [209, 193] on input "Branches" at bounding box center [206, 197] width 92 height 14
click at [217, 235] on span "Street Food, Bakhtyari" at bounding box center [214, 247] width 99 height 25
type input "Street Food, Bakhtyari"
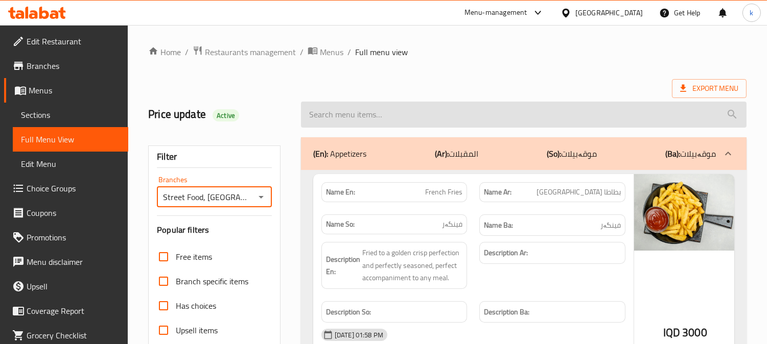
click at [344, 114] on input "search" at bounding box center [524, 115] width 446 height 26
paste input "[PERSON_NAME] Burger"
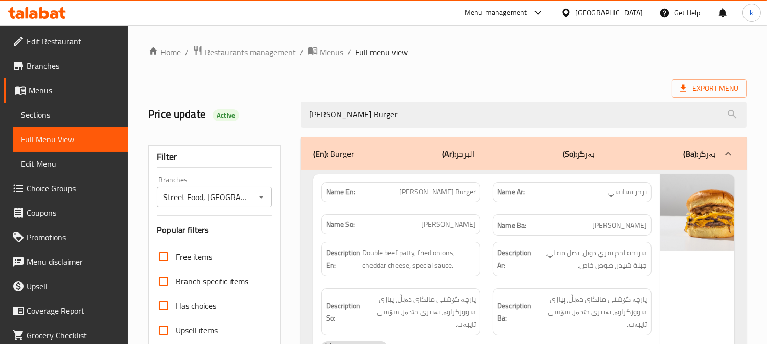
type input "[PERSON_NAME] Burger"
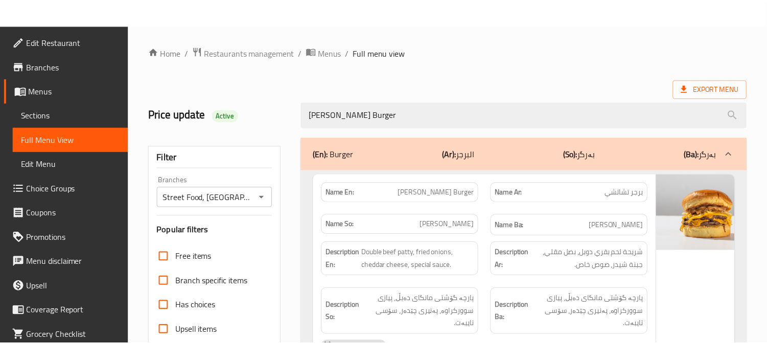
scroll to position [199, 0]
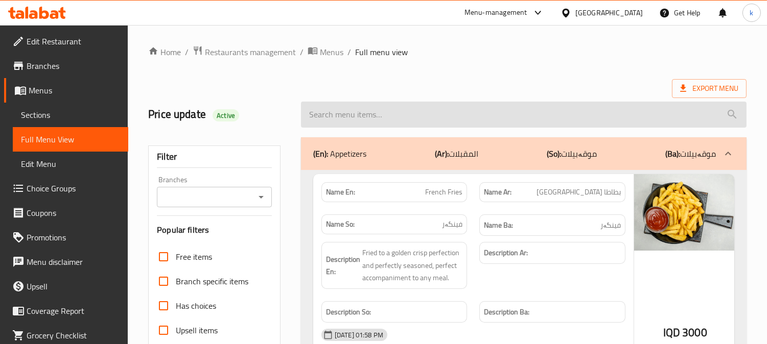
click at [350, 116] on input "search" at bounding box center [524, 115] width 446 height 26
paste input "[PERSON_NAME] Burger"
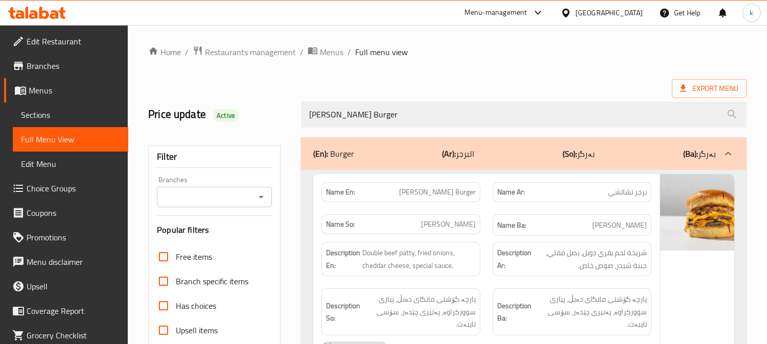
type input "[PERSON_NAME] Burger"
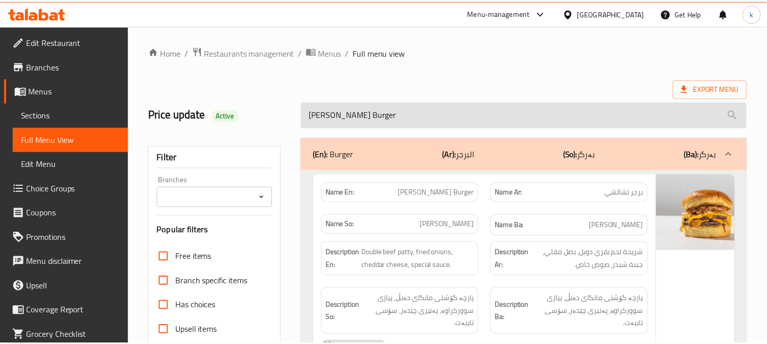
scroll to position [199, 0]
